Goal: Navigation & Orientation: Find specific page/section

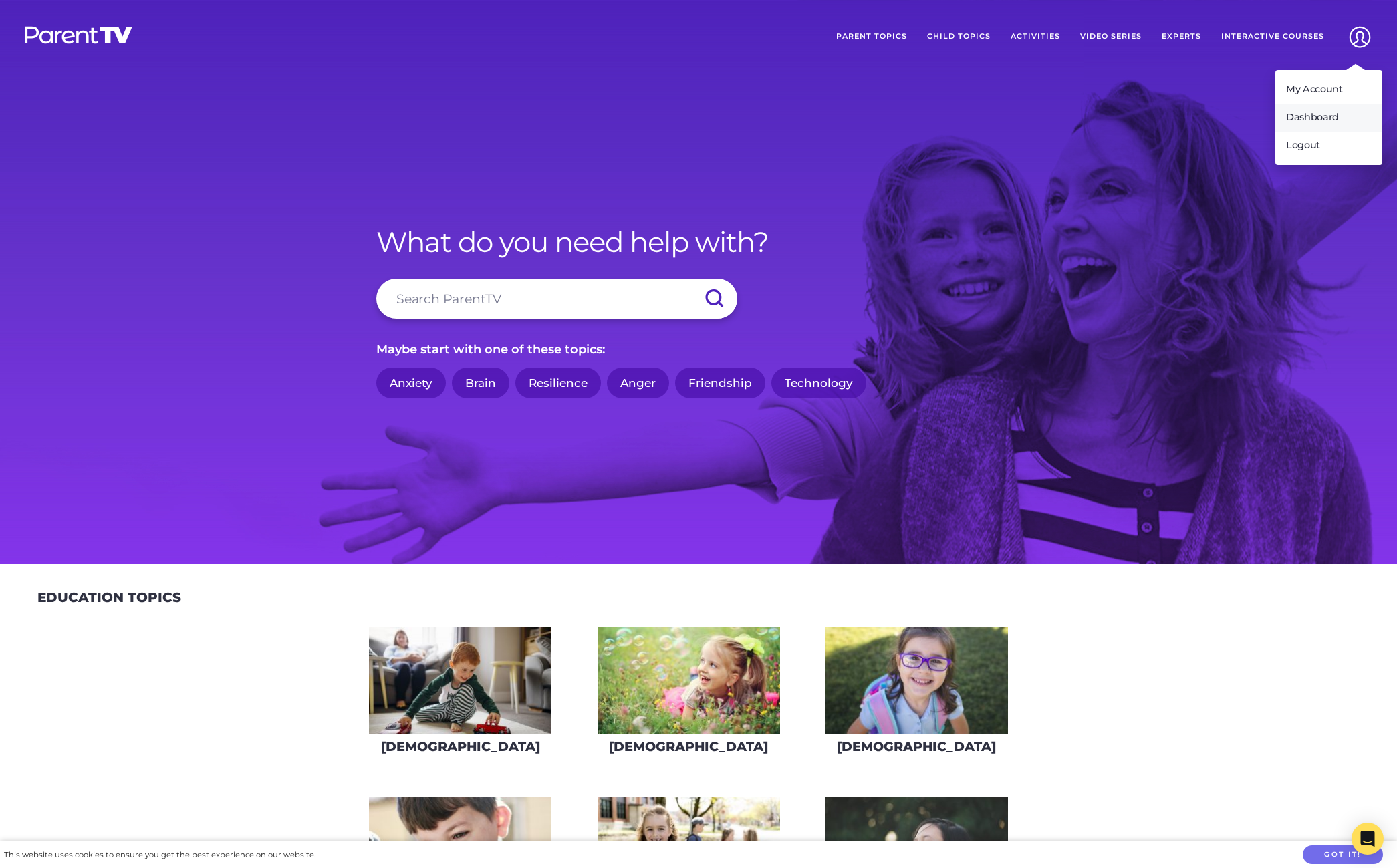
click at [1327, 109] on link "Dashboard" at bounding box center [1329, 117] width 107 height 28
